Goal: Information Seeking & Learning: Learn about a topic

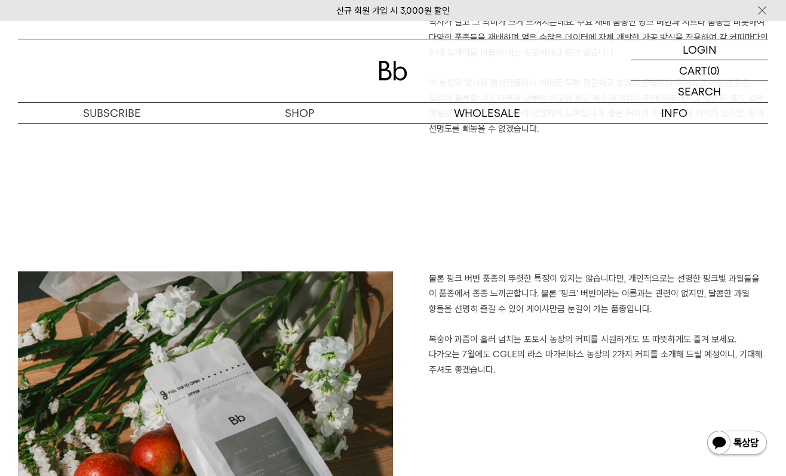
scroll to position [819, 0]
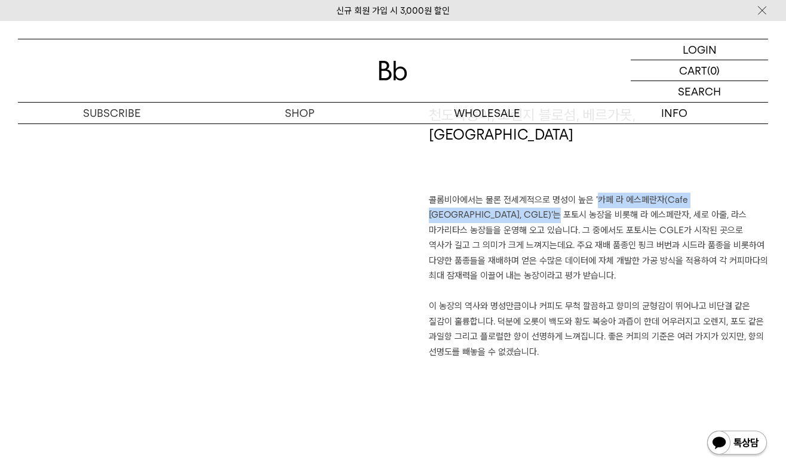
drag, startPoint x: 597, startPoint y: 179, endPoint x: 500, endPoint y: 197, distance: 97.9
click at [500, 197] on p "콜롬비아에서는 물론 전세계적으로 명성이 높은 '카페 라 에스페란자(Cafe Granja La Esperanza, CGLE)’는 포토시 농장을 …" at bounding box center [598, 238] width 339 height 91
copy p "카페 라 에스페란자(Cafe Granja La Esperanza, CGLE)"
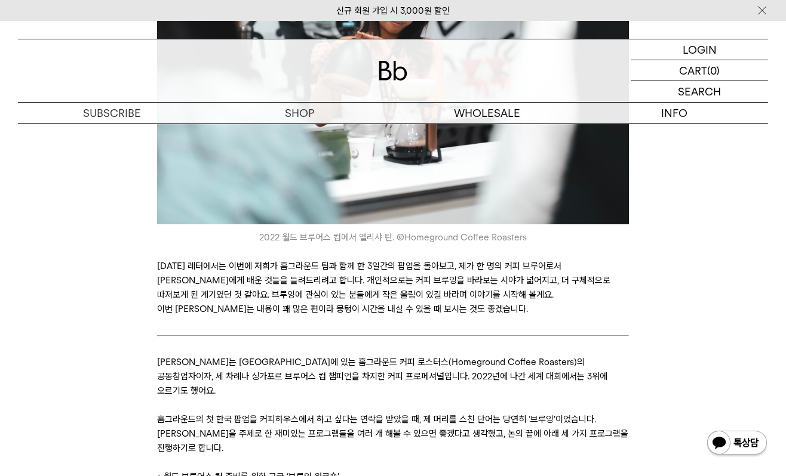
scroll to position [1071, 0]
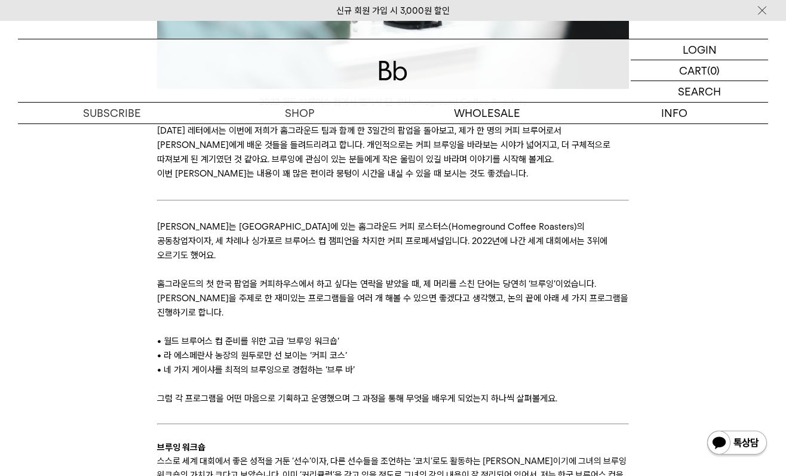
click at [157, 320] on p at bounding box center [393, 327] width 472 height 14
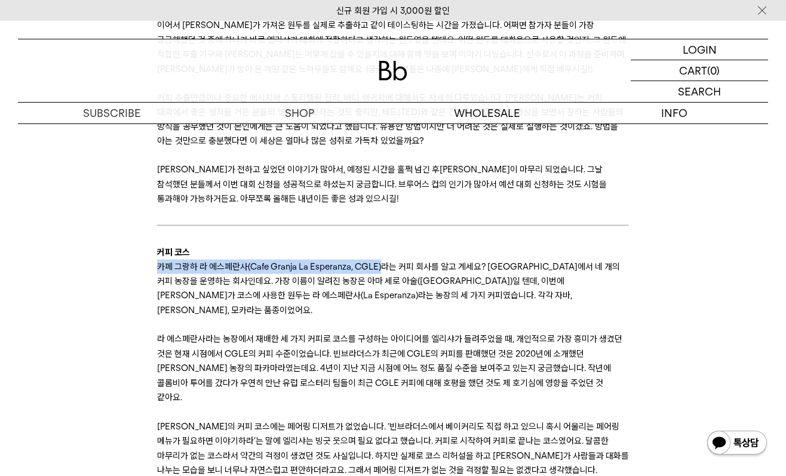
drag, startPoint x: 157, startPoint y: 237, endPoint x: 383, endPoint y: 241, distance: 226.3
click at [383, 262] on span "카페 그랑하 라 에스페란사(Cafe Granja La Esperanza, CGLE)라는 커피 회사를 알고 계세요? 콜롬비아에서 네 개의 커피 …" at bounding box center [388, 289] width 463 height 54
copy span "카페 그랑하 라 에스페란사(Cafe Granja La Esperanza, CGLE)"
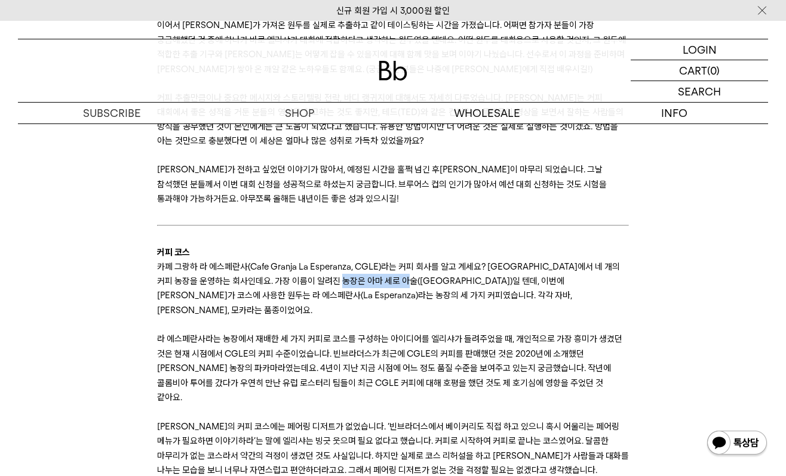
drag, startPoint x: 419, startPoint y: 253, endPoint x: 377, endPoint y: 253, distance: 41.8
click at [377, 262] on span "카페 그랑하 라 에스페란사(Cafe Granja La Esperanza, CGLE)라는 커피 회사를 알고 계세요? 콜롬비아에서 네 개의 커피 …" at bounding box center [388, 289] width 463 height 54
copy span "Cerro Azul)"
click at [619, 273] on p "카페 그랑하 라 에스페란사(Cafe Granja La Esperanza, CGLE)라는 커피 회사를 알고 계세요? 콜롬비아에서 네 개의 커피 …" at bounding box center [393, 289] width 472 height 59
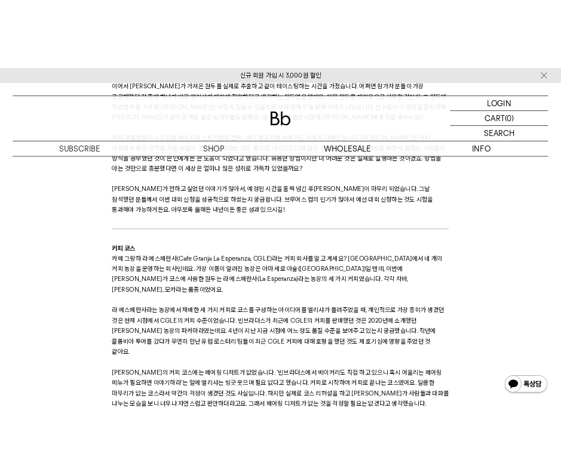
scroll to position [1935, 0]
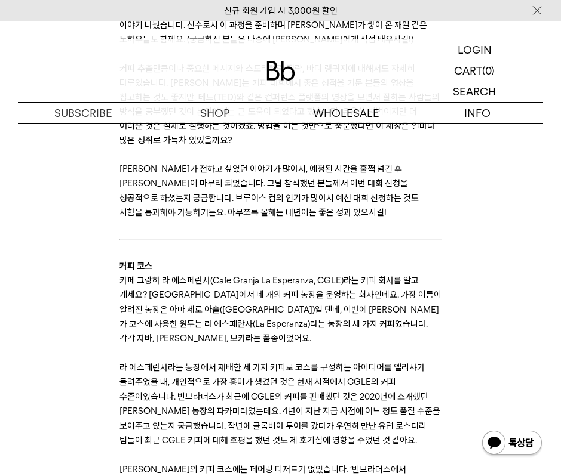
click at [188, 362] on span "라 에스페란사라는 농장에서 재배한 세 가지 커피로 코스를 구성하는 아이디어를 엘리샤가 들려주었을 때, 개인적으로 가장 흥미가 생겼던 것은 현재…" at bounding box center [279, 404] width 321 height 84
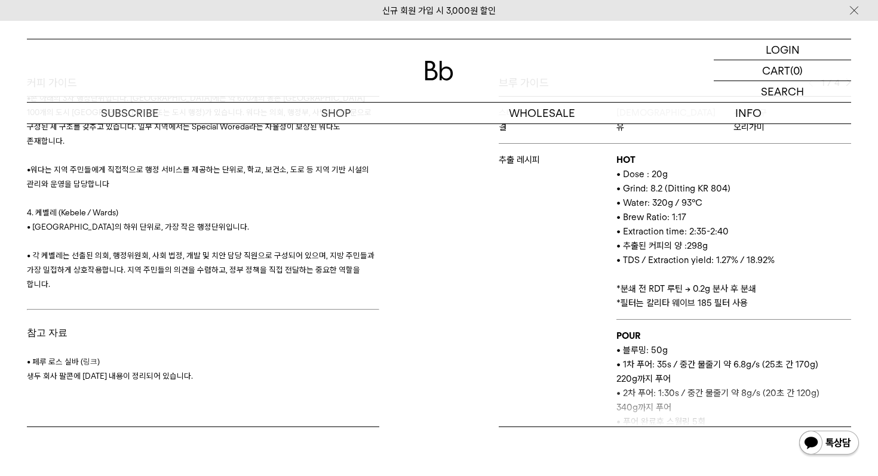
scroll to position [2020, 0]
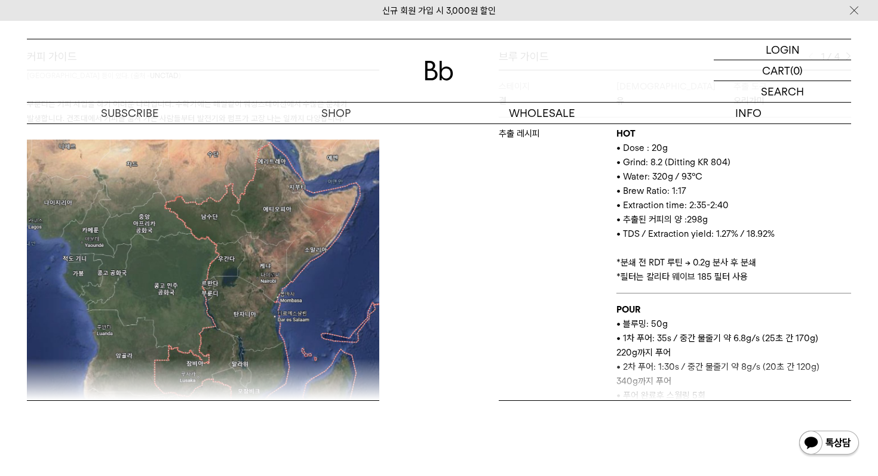
scroll to position [3715, 0]
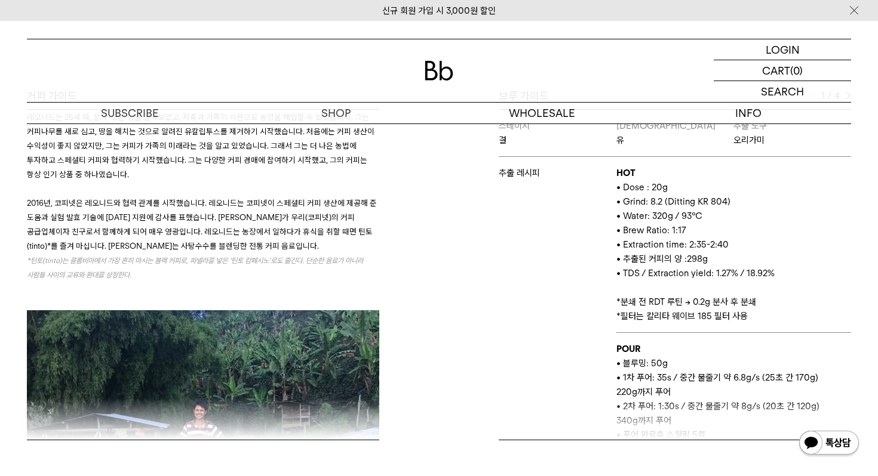
scroll to position [64, 0]
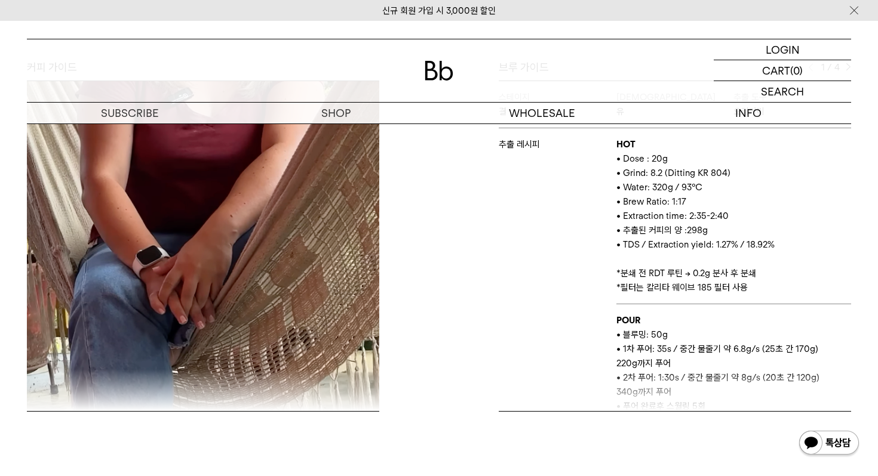
scroll to position [576, 0]
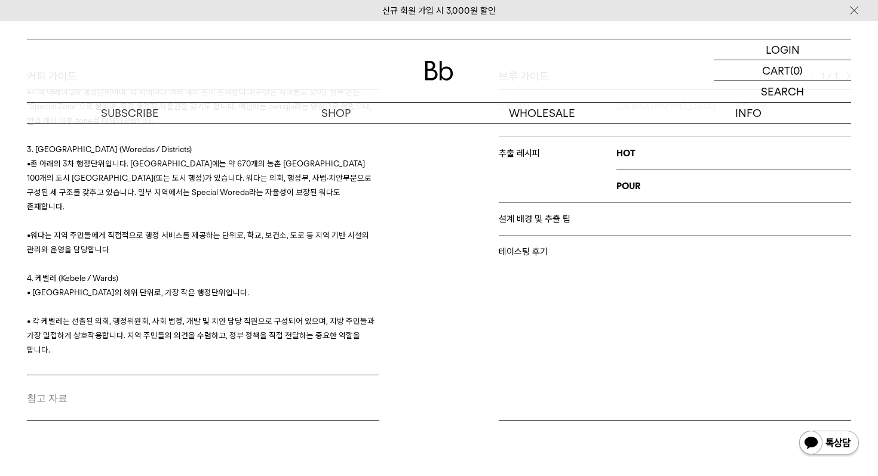
scroll to position [561, 0]
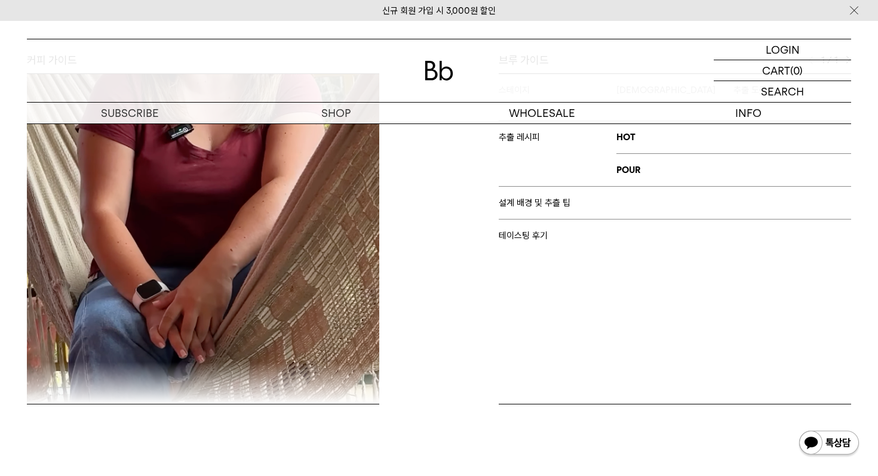
scroll to position [1707, 0]
